Goal: Task Accomplishment & Management: Manage account settings

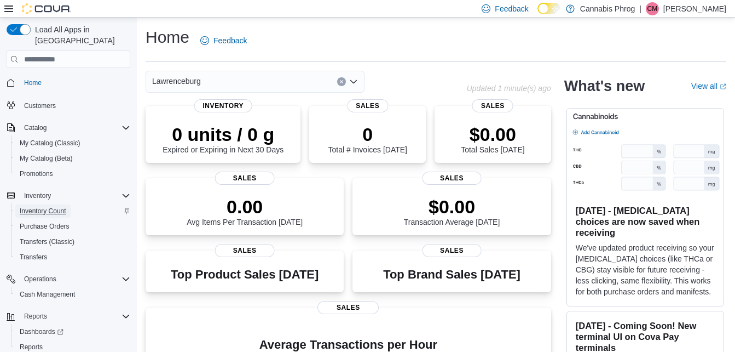
click at [45, 206] on span "Inventory Count" at bounding box center [43, 210] width 47 height 9
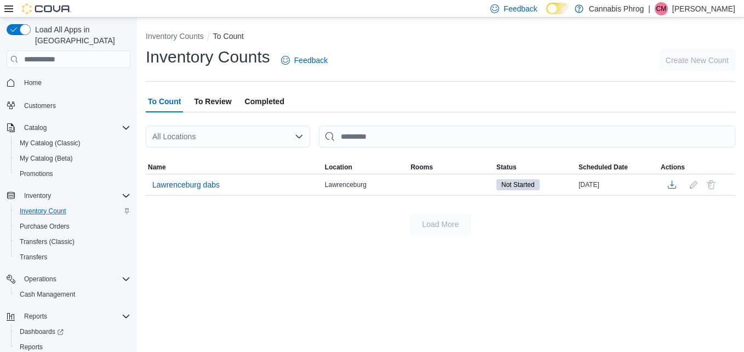
click at [702, 9] on p "Courtney May" at bounding box center [703, 8] width 63 height 13
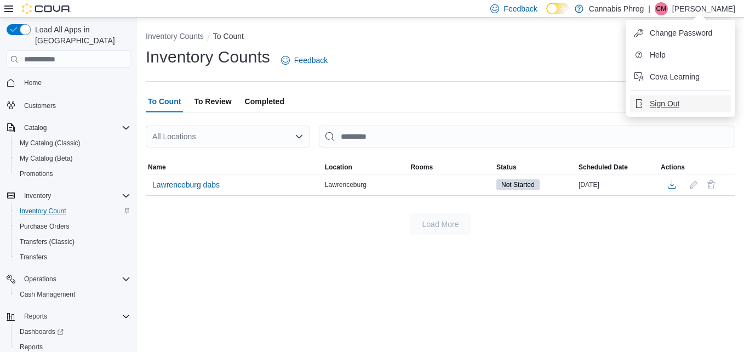
click at [669, 101] on span "Sign Out" at bounding box center [664, 103] width 30 height 11
